Goal: Transaction & Acquisition: Subscribe to service/newsletter

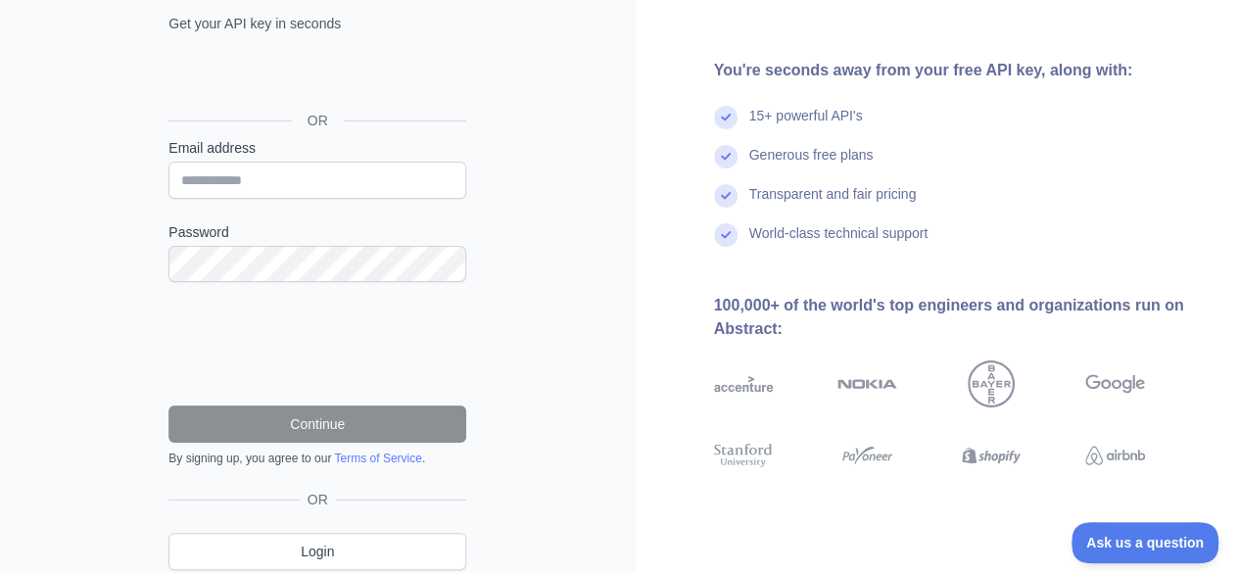
scroll to position [172, 0]
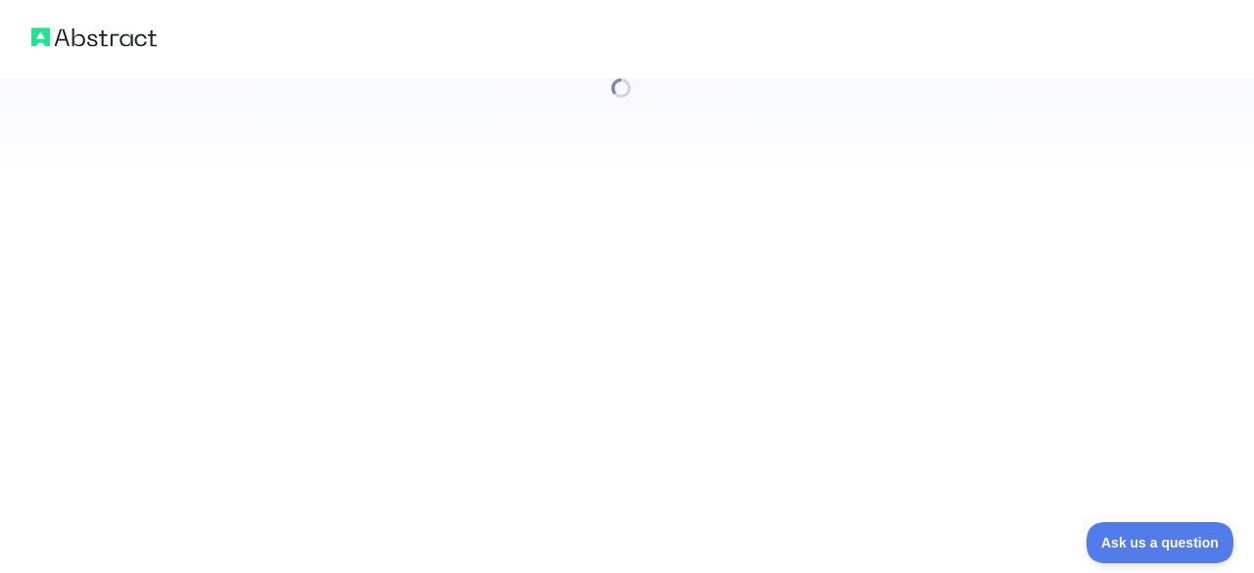
drag, startPoint x: 1253, startPoint y: 354, endPoint x: 1253, endPoint y: 473, distance: 119.5
click at [1238, 473] on html at bounding box center [627, 286] width 1254 height 573
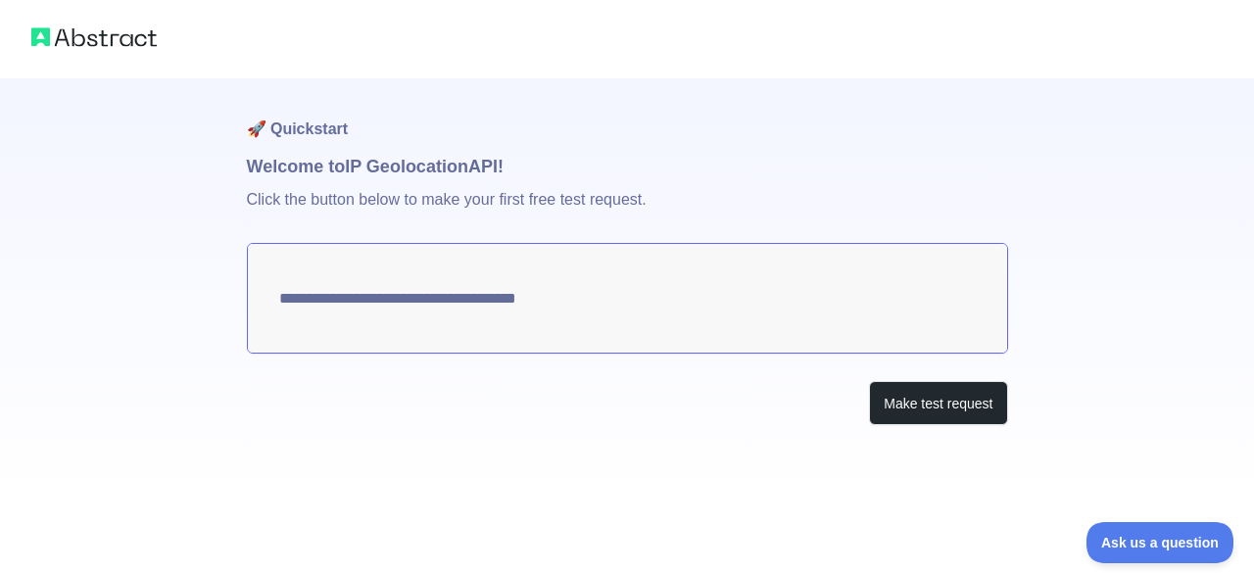
type textarea "**********"
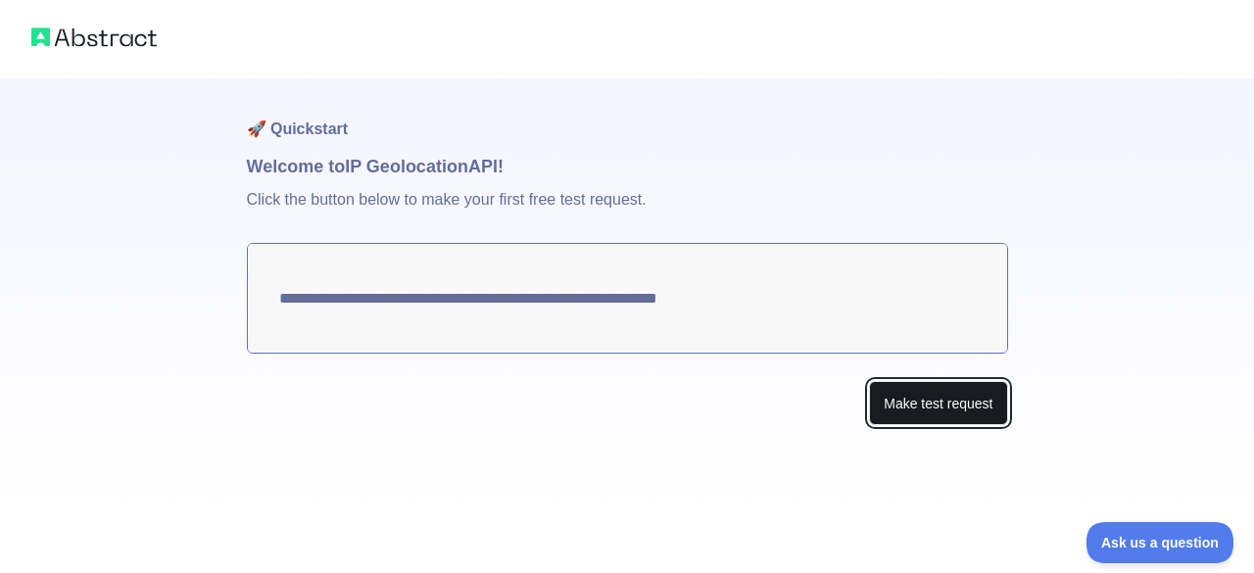
click at [910, 409] on button "Make test request" at bounding box center [938, 403] width 138 height 44
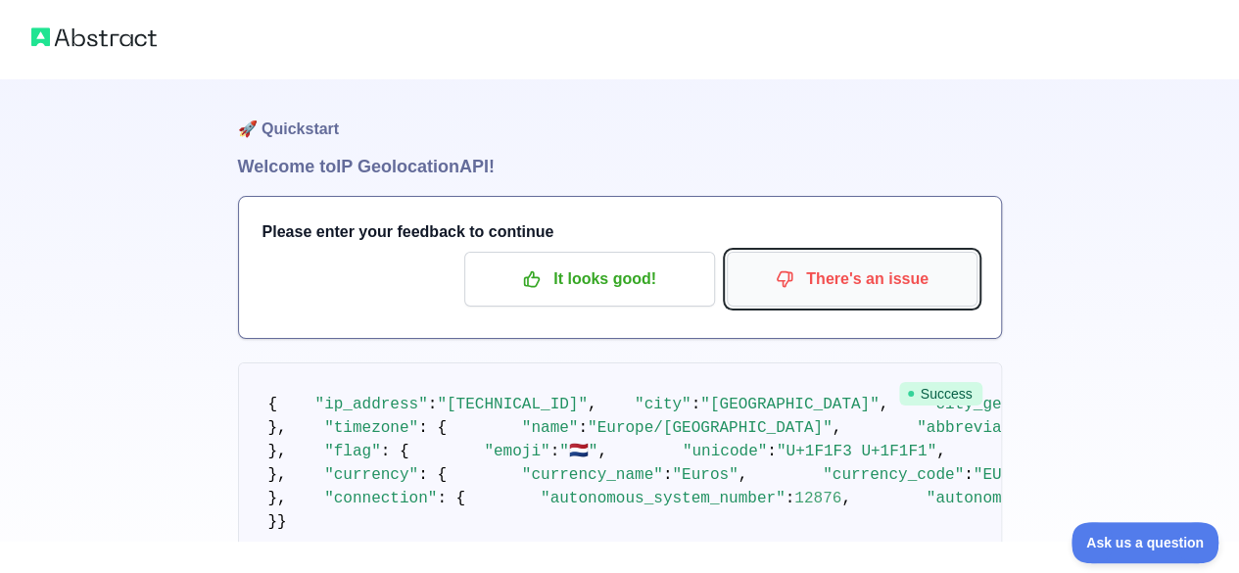
click at [866, 275] on p "There's an issue" at bounding box center [851, 278] width 221 height 33
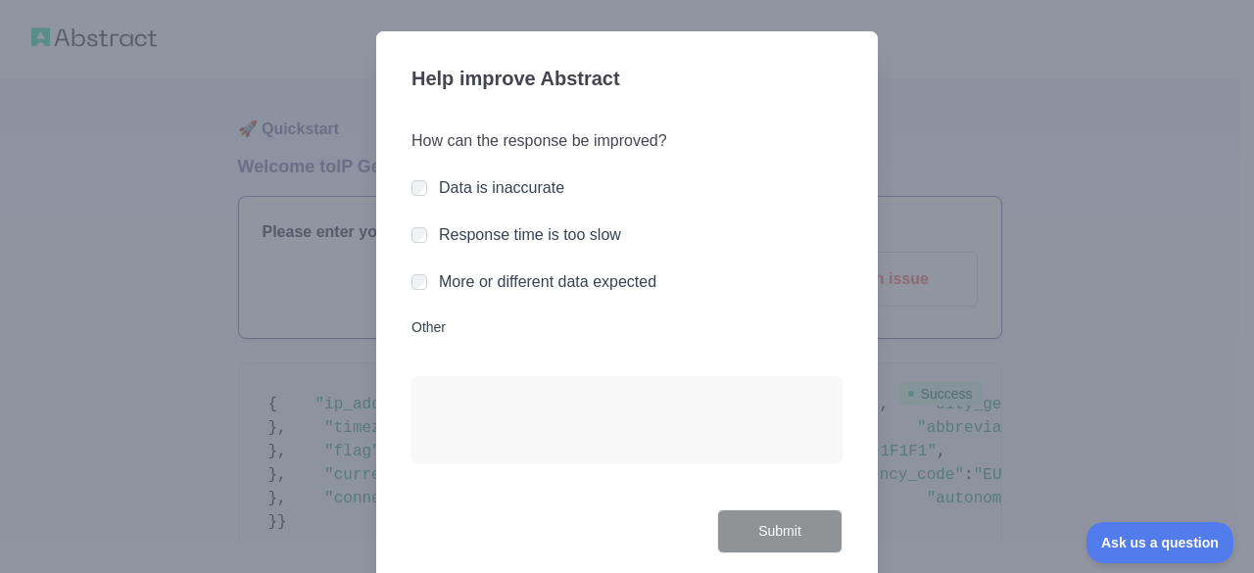
click at [1007, 248] on div at bounding box center [627, 286] width 1254 height 573
click at [333, 206] on div at bounding box center [627, 286] width 1254 height 573
click at [301, 250] on div at bounding box center [627, 286] width 1254 height 573
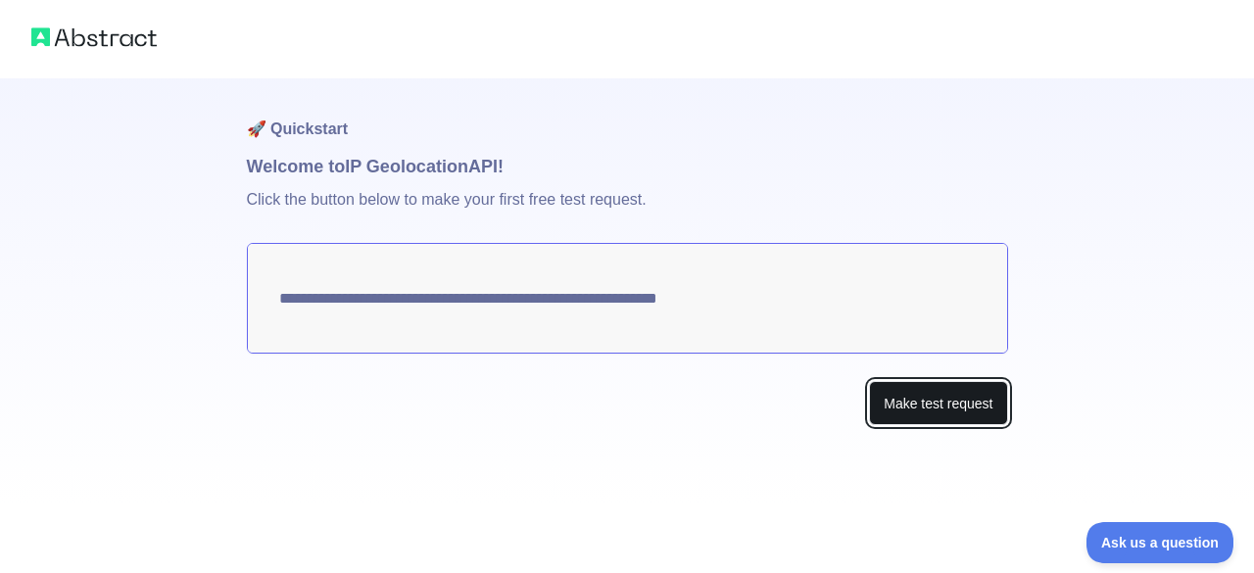
click at [983, 402] on button "Make test request" at bounding box center [938, 403] width 138 height 44
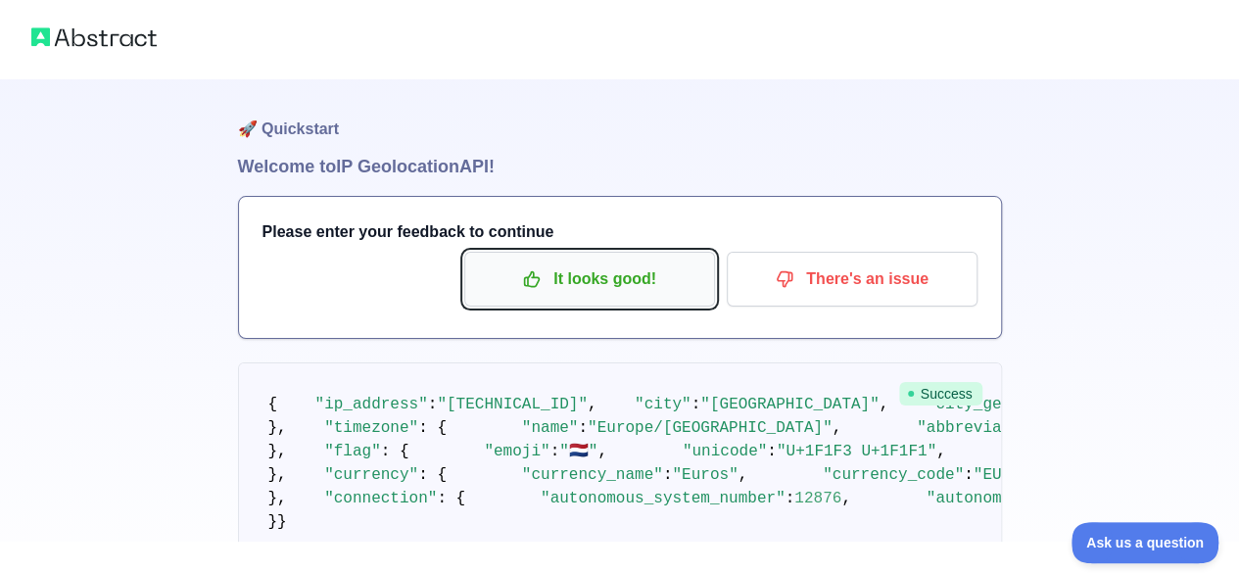
click at [686, 287] on p "It looks good!" at bounding box center [589, 278] width 221 height 33
